Goal: Task Accomplishment & Management: Complete application form

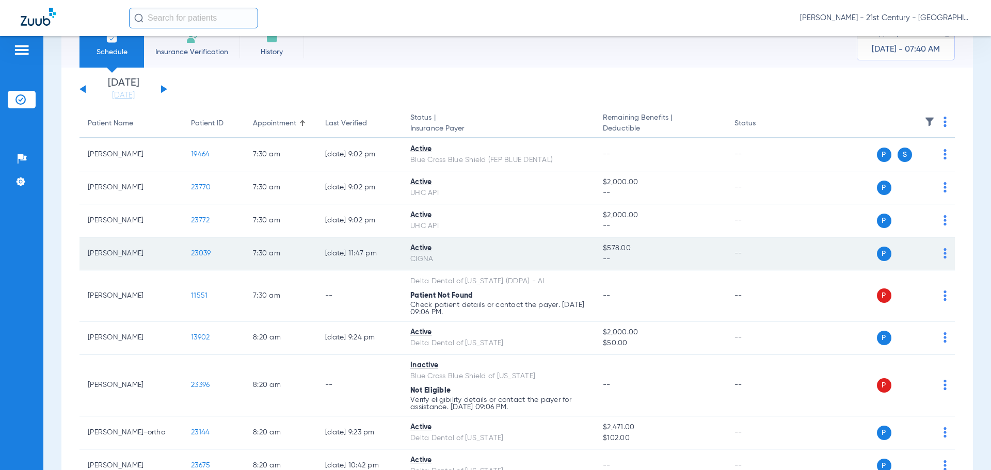
scroll to position [52, 0]
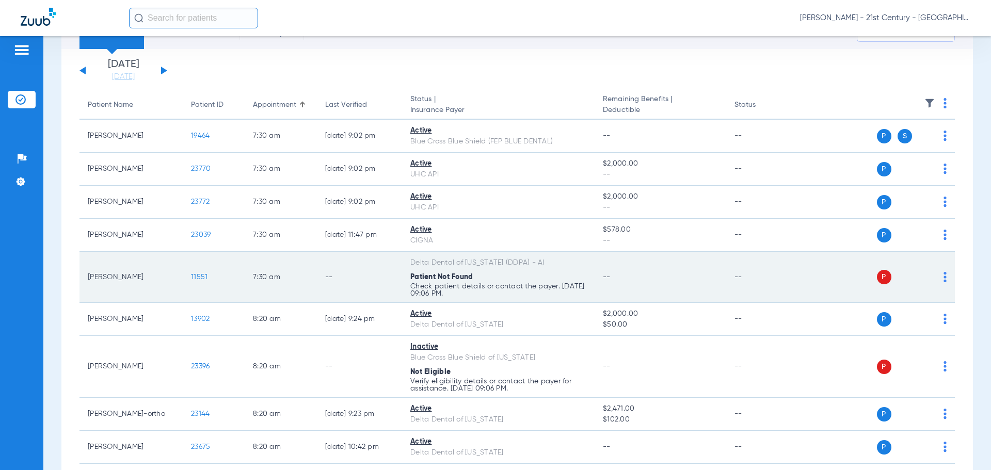
click at [197, 278] on span "11551" at bounding box center [199, 277] width 17 height 7
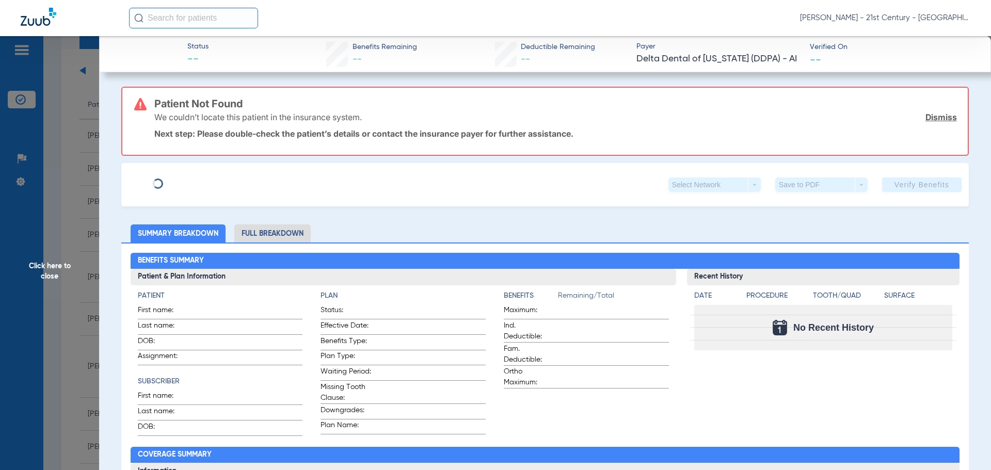
type input "[PERSON_NAME]"
type input "[DATE]"
type input "490727989"
type input "P54508"
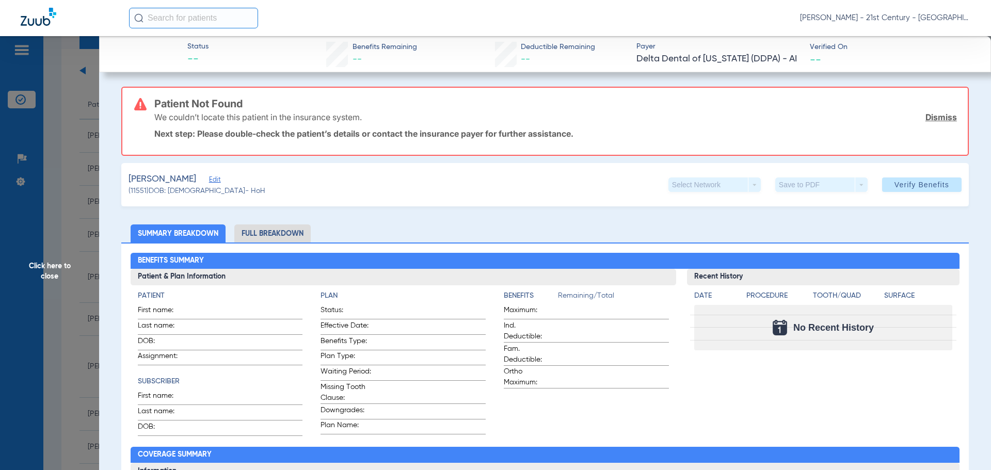
drag, startPoint x: 245, startPoint y: 136, endPoint x: 449, endPoint y: 132, distance: 204.0
click at [449, 132] on p "Next step: Please double-check the patient’s details or contact the insurance p…" at bounding box center [555, 134] width 803 height 10
click at [218, 185] on span "Edit" at bounding box center [213, 181] width 9 height 10
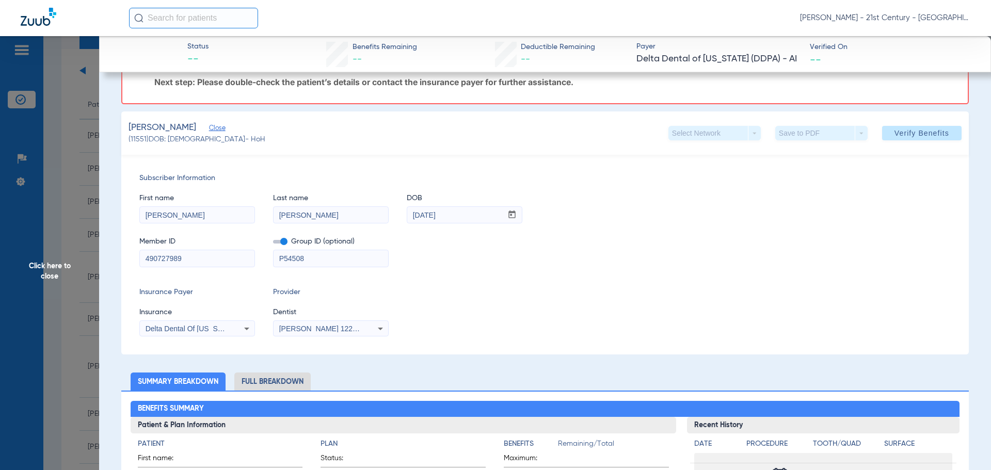
click at [164, 260] on input "490727989" at bounding box center [197, 258] width 115 height 17
click at [190, 261] on input "490727989" at bounding box center [197, 258] width 115 height 17
drag, startPoint x: 190, startPoint y: 261, endPoint x: 80, endPoint y: 265, distance: 110.6
click at [163, 263] on input "490727989" at bounding box center [197, 258] width 115 height 17
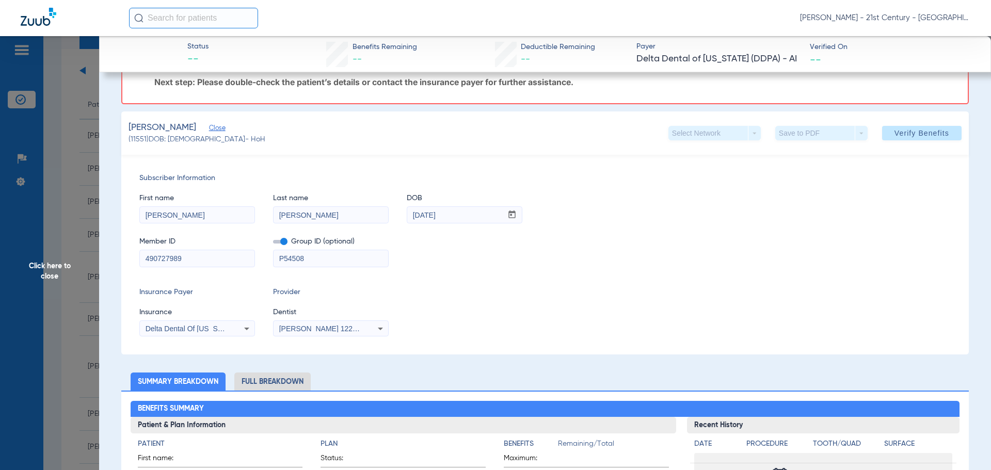
drag, startPoint x: 202, startPoint y: 257, endPoint x: 111, endPoint y: 252, distance: 91.5
paste input "101756703800"
type input "101756703800"
click at [194, 339] on div "Subscriber Information First name [PERSON_NAME] Last name [PERSON_NAME] DOB mm …" at bounding box center [545, 255] width 848 height 200
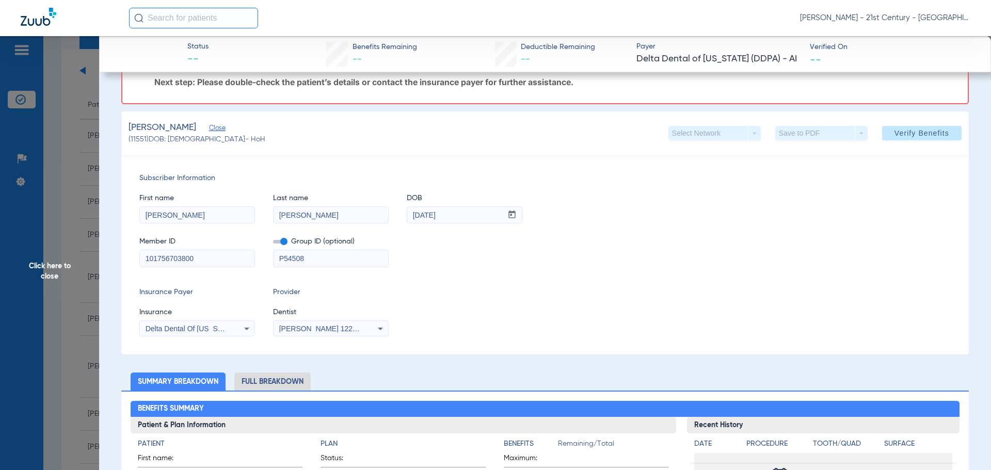
click at [194, 333] on div "Delta Dental Of [US_STATE] ([GEOGRAPHIC_DATA]) - Ai" at bounding box center [197, 329] width 115 height 12
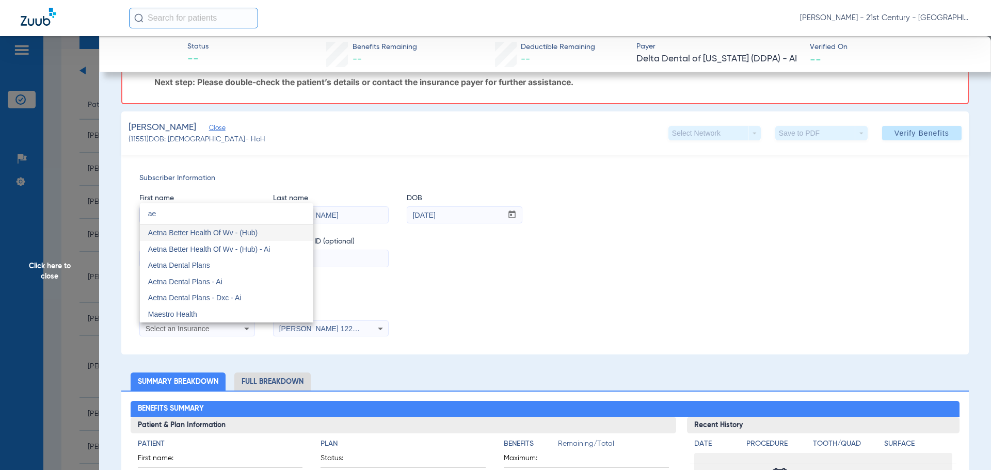
scroll to position [0, 0]
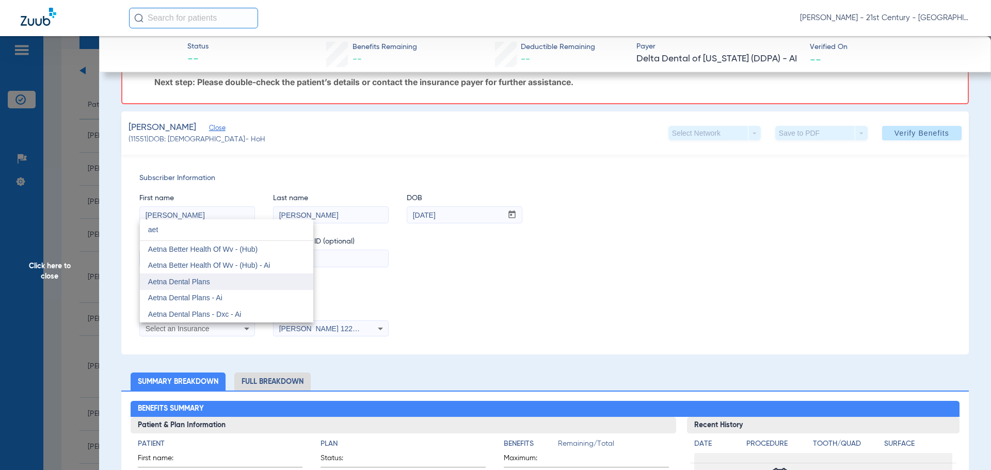
type input "aet"
click at [202, 278] on span "Aetna Dental Plans" at bounding box center [179, 282] width 62 height 8
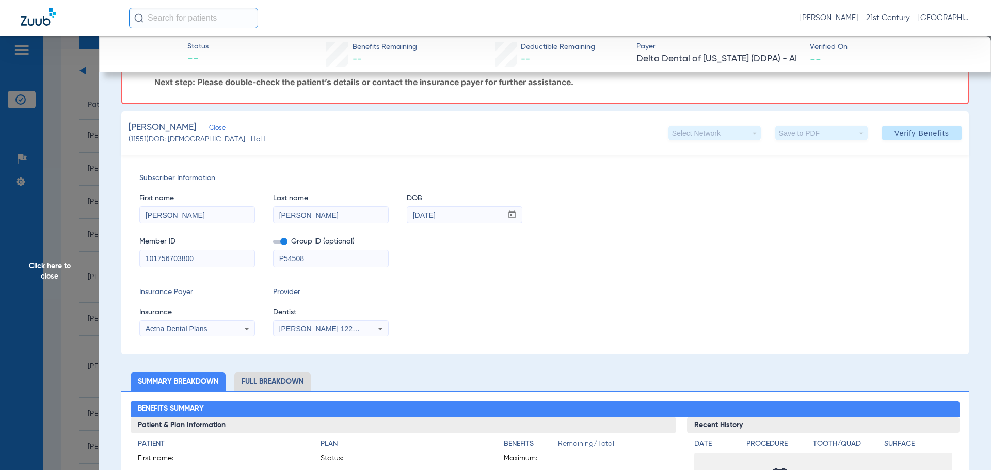
click at [338, 259] on input "P54508" at bounding box center [331, 258] width 115 height 17
click at [284, 242] on span at bounding box center [280, 242] width 14 height 4
click at [273, 244] on input "checkbox" at bounding box center [273, 244] width 0 height 0
click at [907, 127] on span at bounding box center [922, 133] width 80 height 25
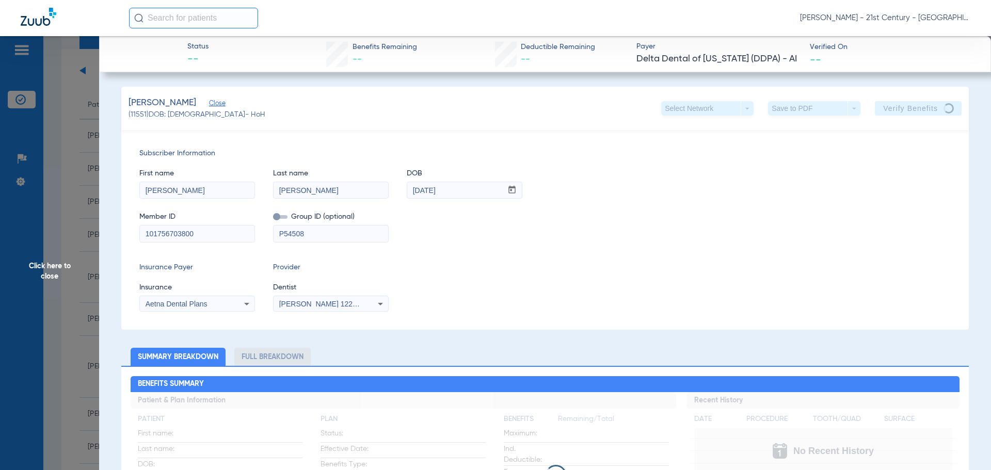
drag, startPoint x: 335, startPoint y: 229, endPoint x: 260, endPoint y: 232, distance: 74.9
click at [260, 232] on div "Member ID 101756703800 Group ID (optional) P54508" at bounding box center [545, 222] width 812 height 40
click at [413, 252] on div "Subscriber Information First name [PERSON_NAME] Last name [PERSON_NAME] DOB mm …" at bounding box center [545, 230] width 848 height 200
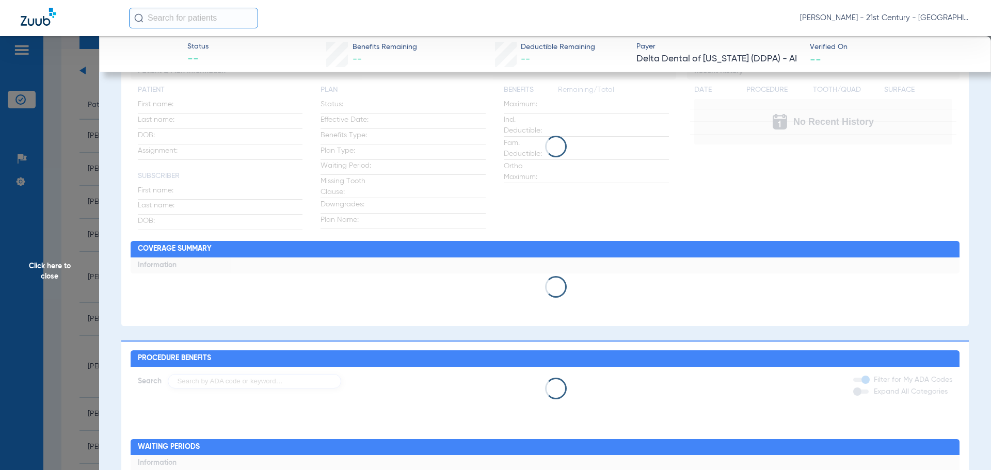
scroll to position [207, 0]
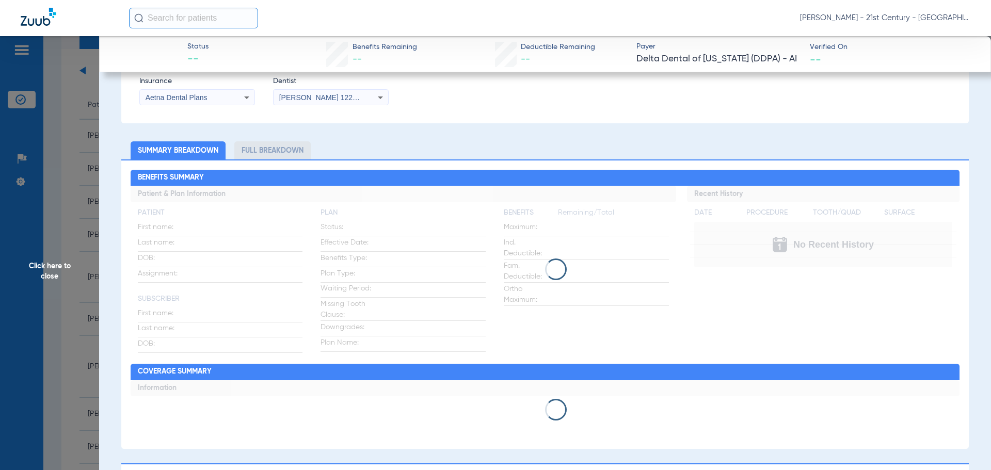
click at [58, 272] on span "Click here to close" at bounding box center [49, 271] width 99 height 470
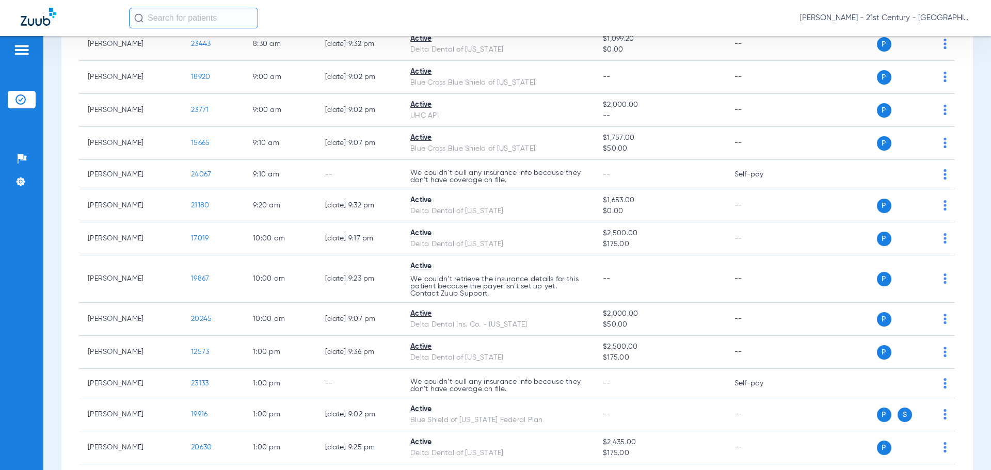
scroll to position [473, 0]
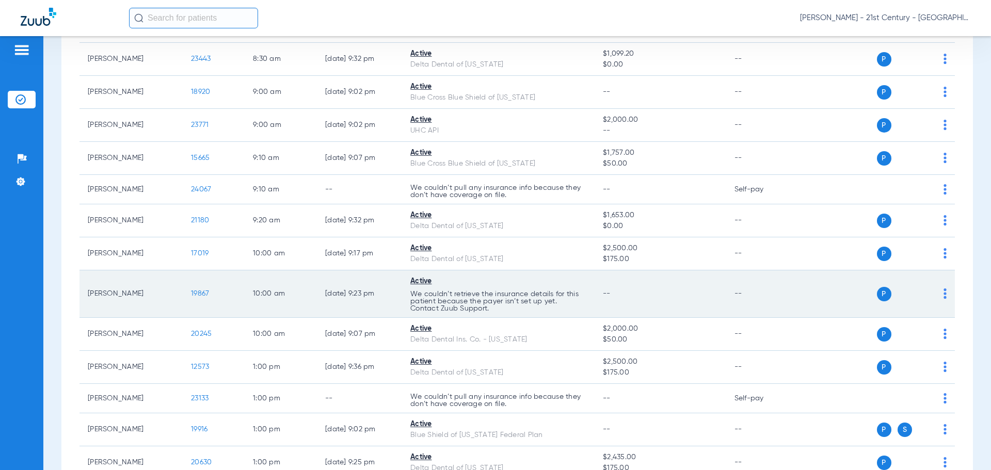
drag, startPoint x: 502, startPoint y: 291, endPoint x: 503, endPoint y: 309, distance: 18.1
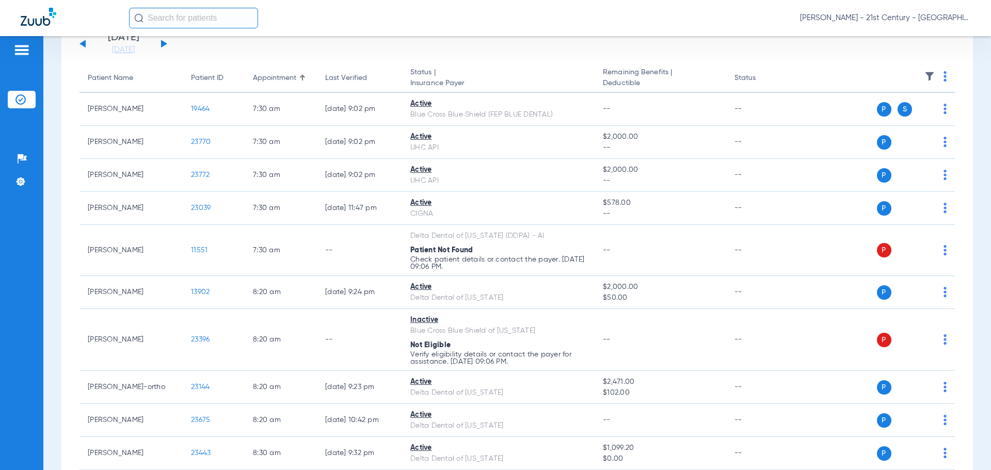
scroll to position [60, 0]
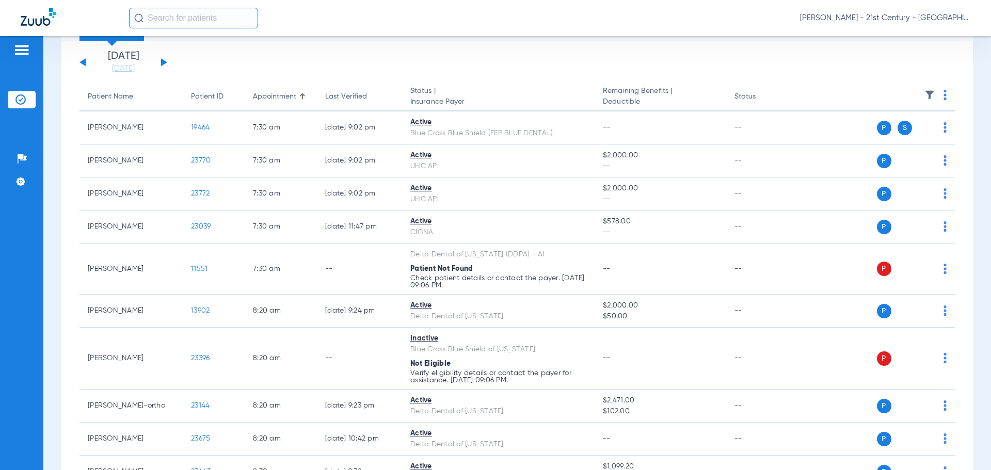
click at [942, 23] on span "[PERSON_NAME] - 21st Century - [GEOGRAPHIC_DATA]" at bounding box center [885, 18] width 170 height 10
click at [940, 22] on div at bounding box center [495, 235] width 991 height 470
click at [26, 53] on img at bounding box center [21, 50] width 17 height 12
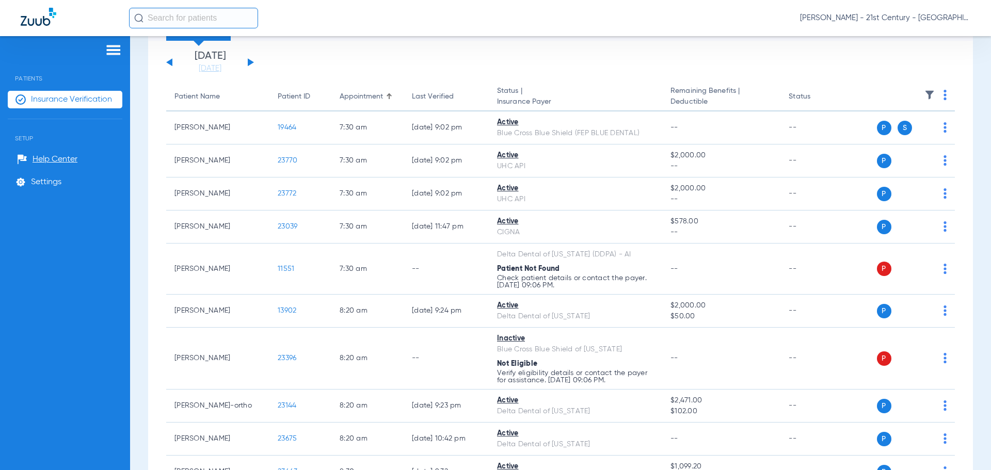
click at [120, 55] on img at bounding box center [113, 50] width 17 height 12
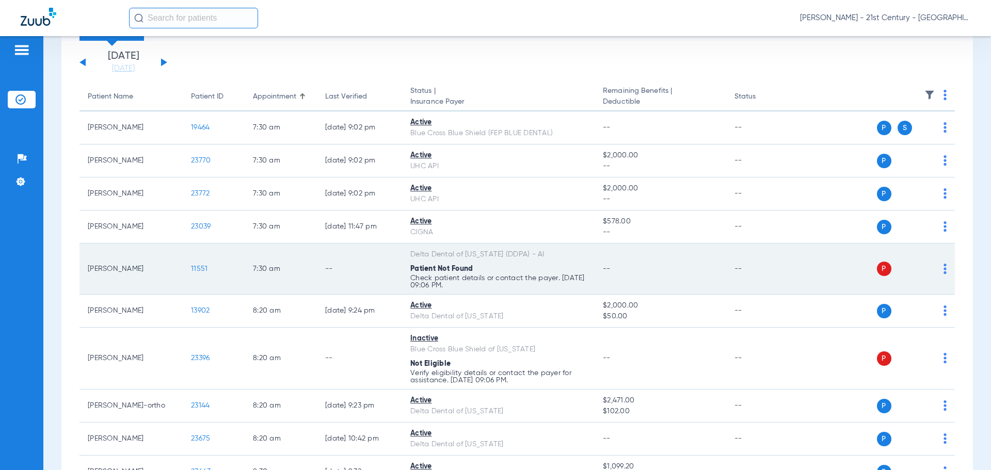
click at [206, 274] on td "11551" at bounding box center [214, 269] width 62 height 51
click at [206, 273] on td "11551" at bounding box center [214, 269] width 62 height 51
click at [214, 271] on td "11551" at bounding box center [214, 269] width 62 height 51
click at [204, 271] on span "11551" at bounding box center [199, 268] width 17 height 7
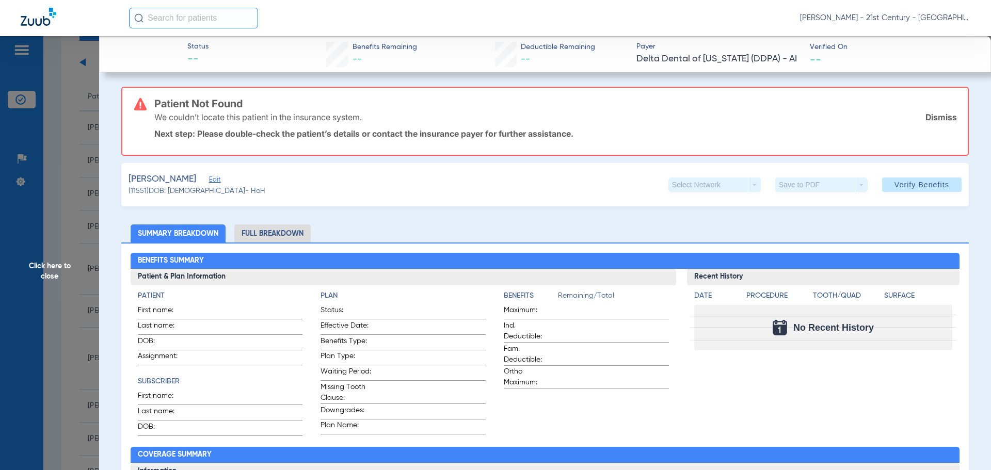
click at [216, 177] on span "Edit" at bounding box center [213, 181] width 9 height 10
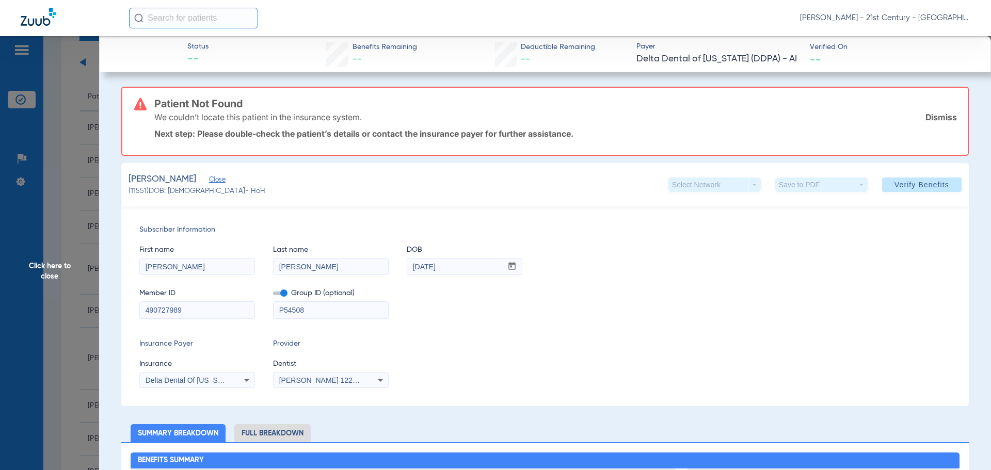
scroll to position [52, 0]
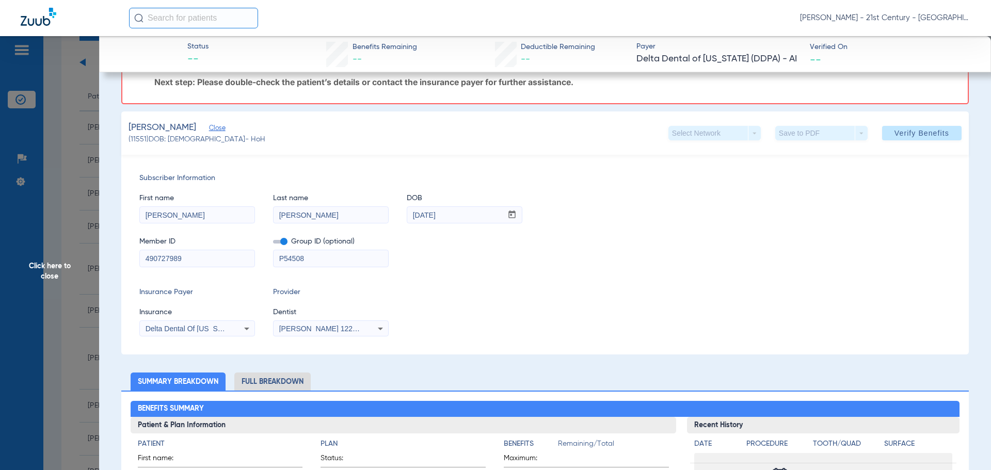
click at [193, 258] on input "490727989" at bounding box center [197, 258] width 115 height 17
drag, startPoint x: 193, startPoint y: 258, endPoint x: 155, endPoint y: 255, distance: 37.3
click at [155, 255] on input "490727989" at bounding box center [197, 258] width 115 height 17
paste input "101756703800"
type input "101756703800"
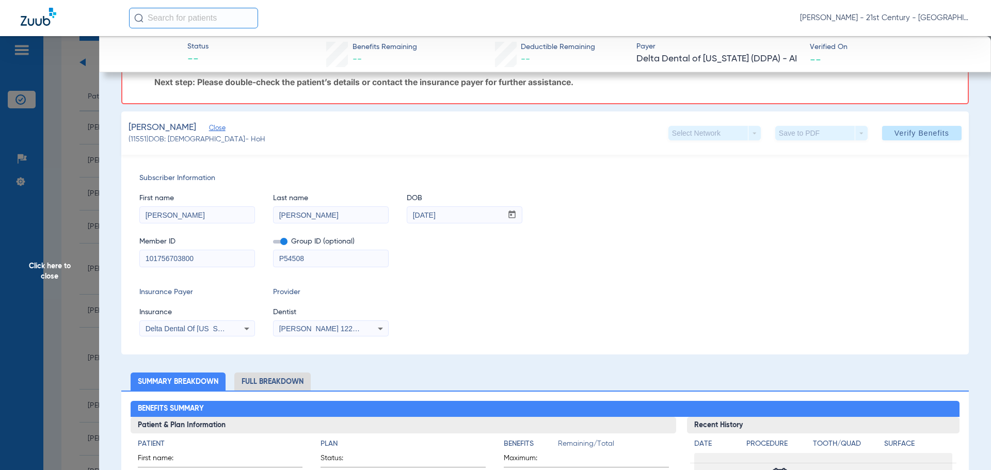
click at [335, 251] on input "P54508" at bounding box center [331, 258] width 115 height 17
drag, startPoint x: 248, startPoint y: 260, endPoint x: 159, endPoint y: 258, distance: 88.8
click at [159, 258] on div "Member ID 101756703800 Group ID (optional) P54508" at bounding box center [545, 247] width 812 height 40
click at [288, 239] on span "Group ID (optional)" at bounding box center [331, 241] width 116 height 11
click at [286, 243] on span at bounding box center [280, 242] width 14 height 4
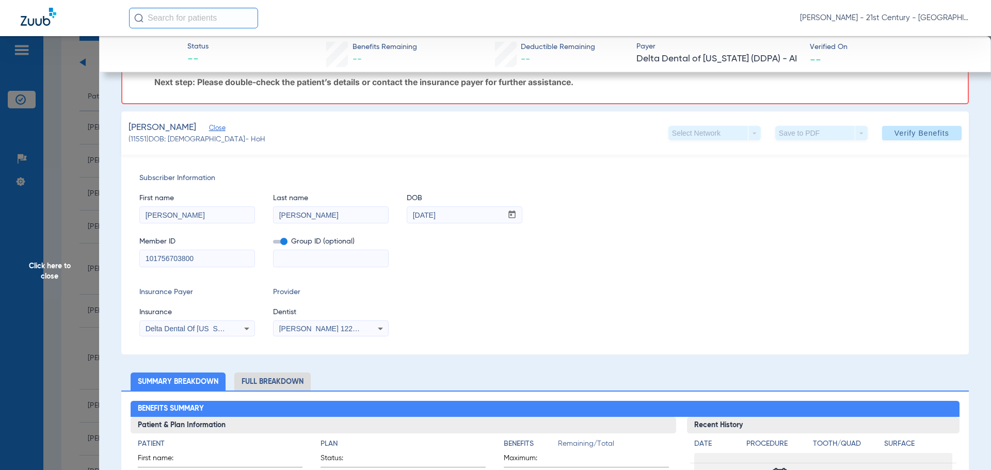
click at [273, 244] on input "checkbox" at bounding box center [273, 244] width 0 height 0
click at [230, 327] on div "Delta Dental Of [US_STATE] ([GEOGRAPHIC_DATA]) - Ai" at bounding box center [197, 329] width 115 height 12
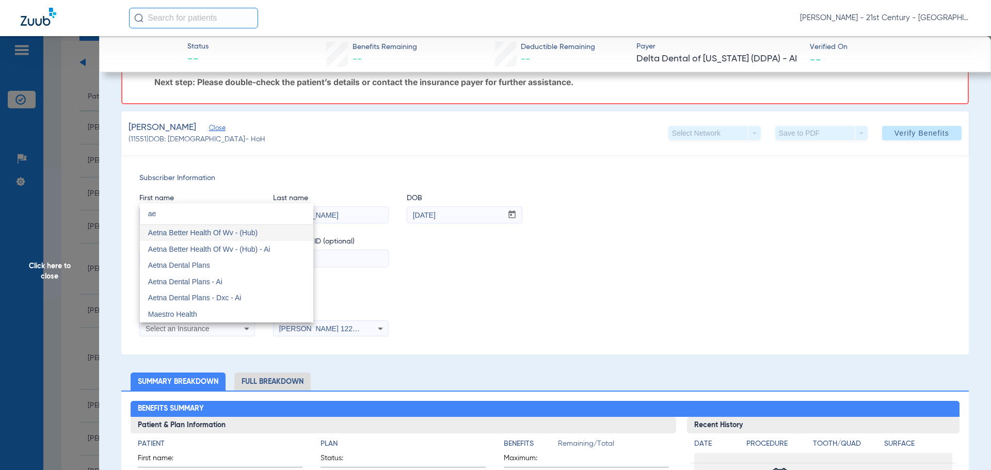
scroll to position [0, 0]
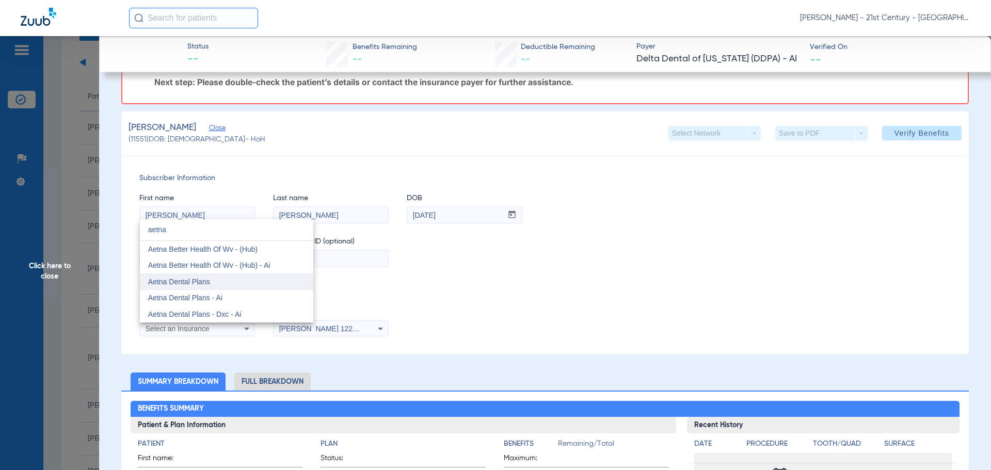
type input "aetna"
click at [227, 285] on mat-option "Aetna Dental Plans" at bounding box center [226, 282] width 173 height 17
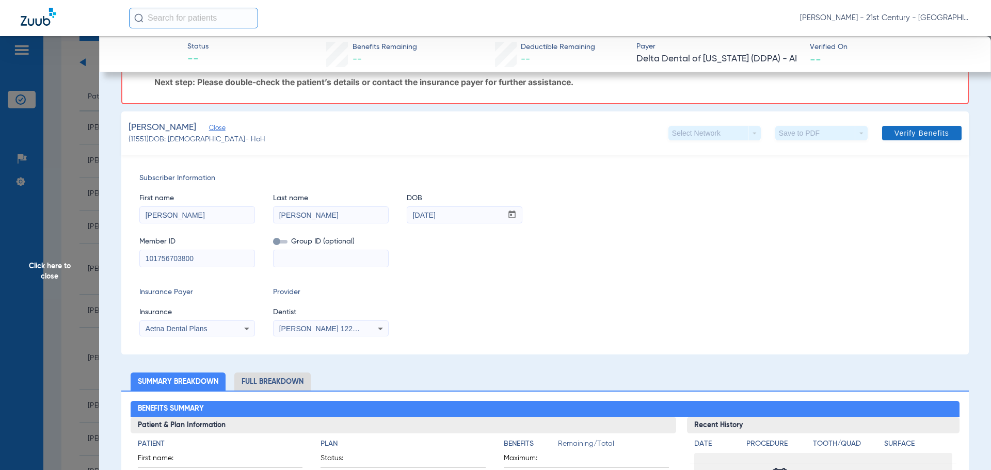
click at [916, 137] on span "Verify Benefits" at bounding box center [922, 133] width 55 height 8
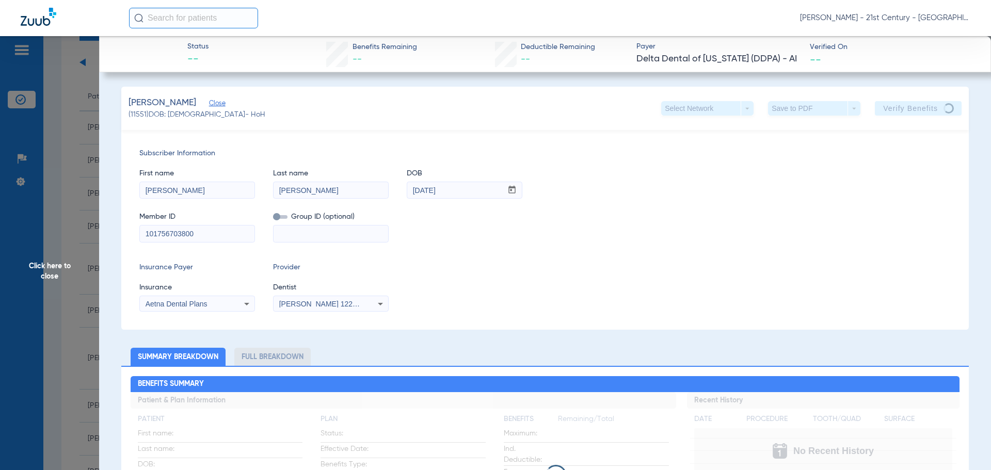
click at [396, 228] on div "Member ID 101756703800 Group ID (optional)" at bounding box center [545, 222] width 812 height 40
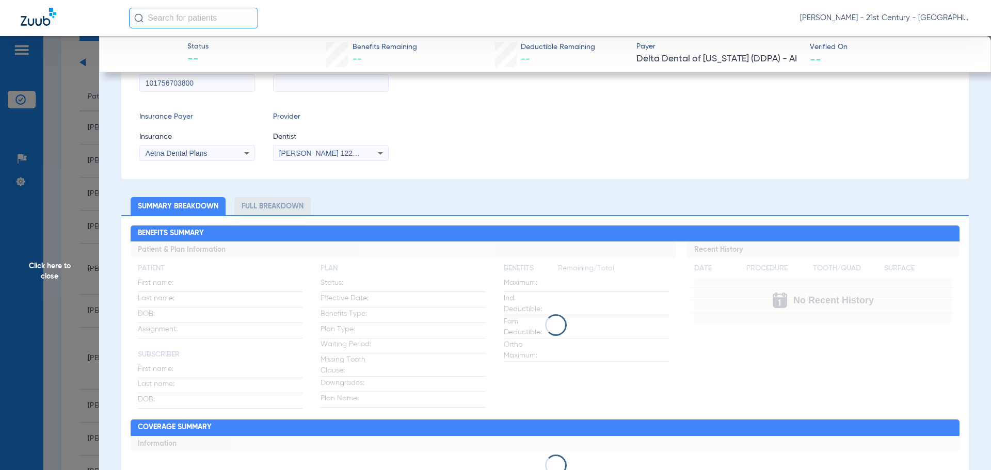
scroll to position [155, 0]
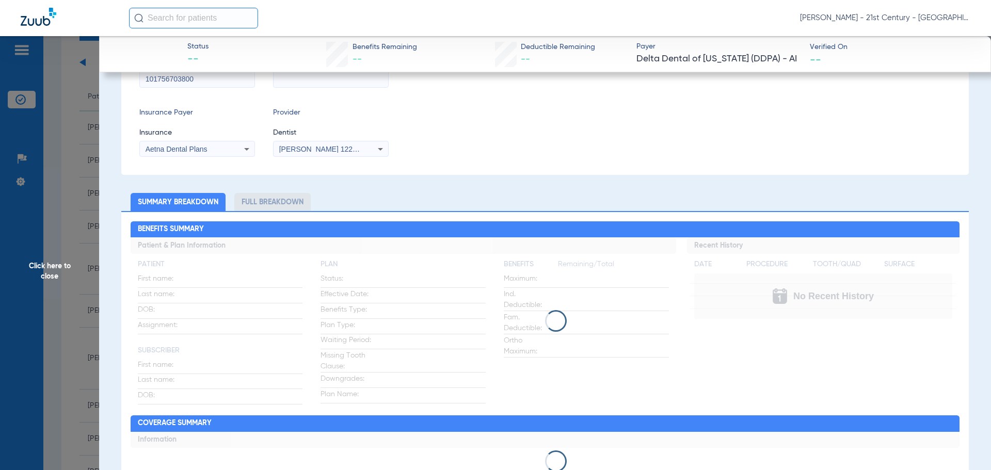
click at [67, 267] on span "Click here to close" at bounding box center [49, 271] width 99 height 470
